Goal: Check status

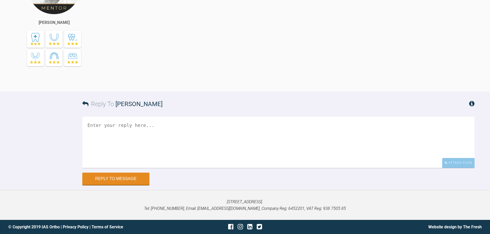
scroll to position [2730, 0]
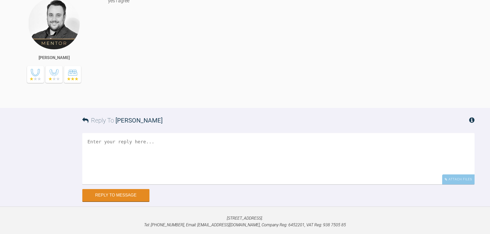
scroll to position [2849, 0]
